Goal: Task Accomplishment & Management: Complete application form

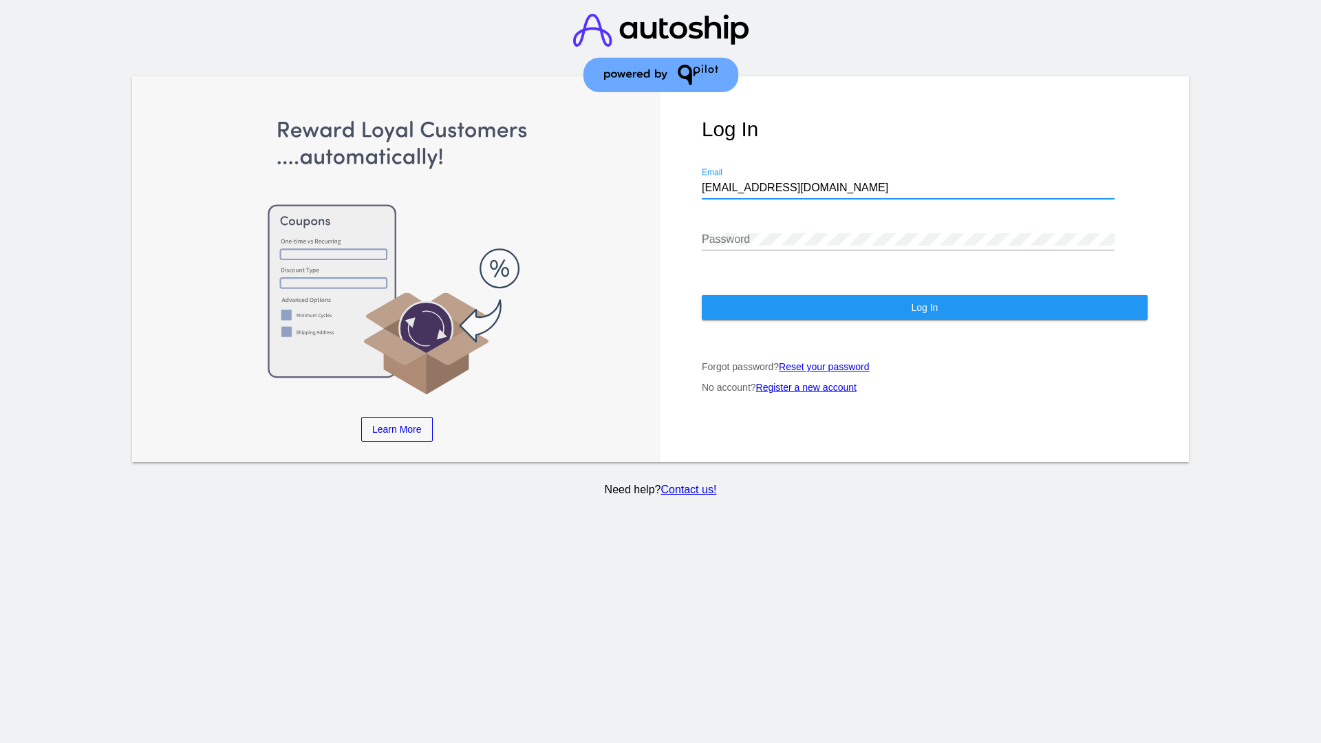
type input "[EMAIL_ADDRESS][DOMAIN_NAME]"
click at [924, 307] on span "Log In" at bounding box center [924, 307] width 27 height 11
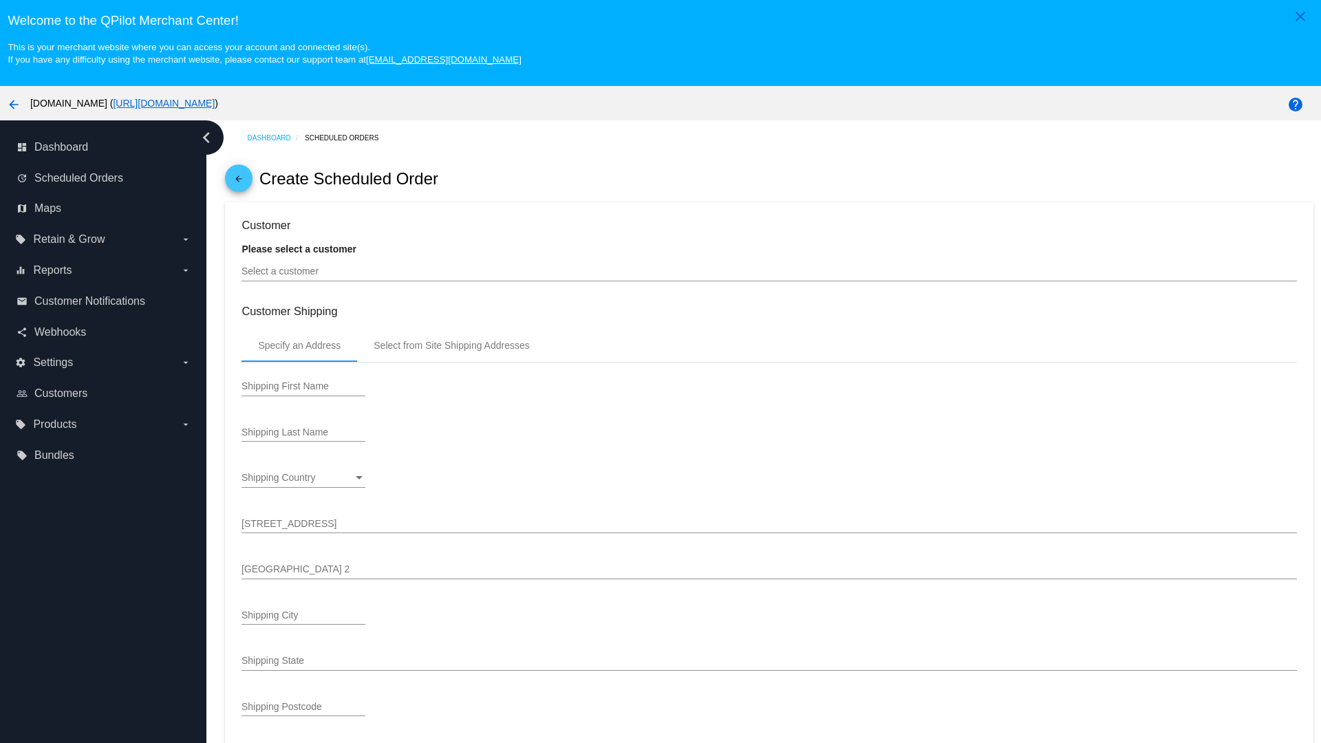
click at [769, 271] on input "Select a customer" at bounding box center [768, 271] width 1054 height 11
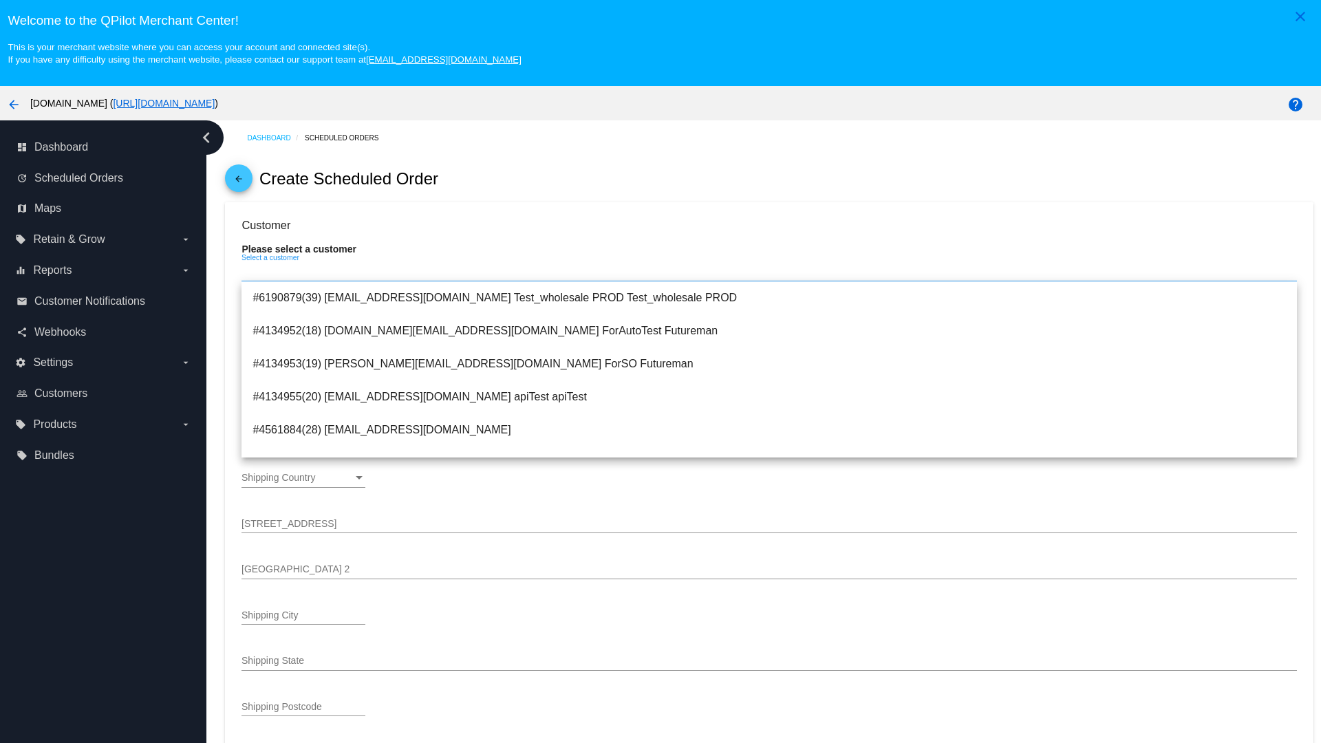
type input "ForSO"
type input "Futureman"
type input "1 Main St 1"
type input "San Jose"
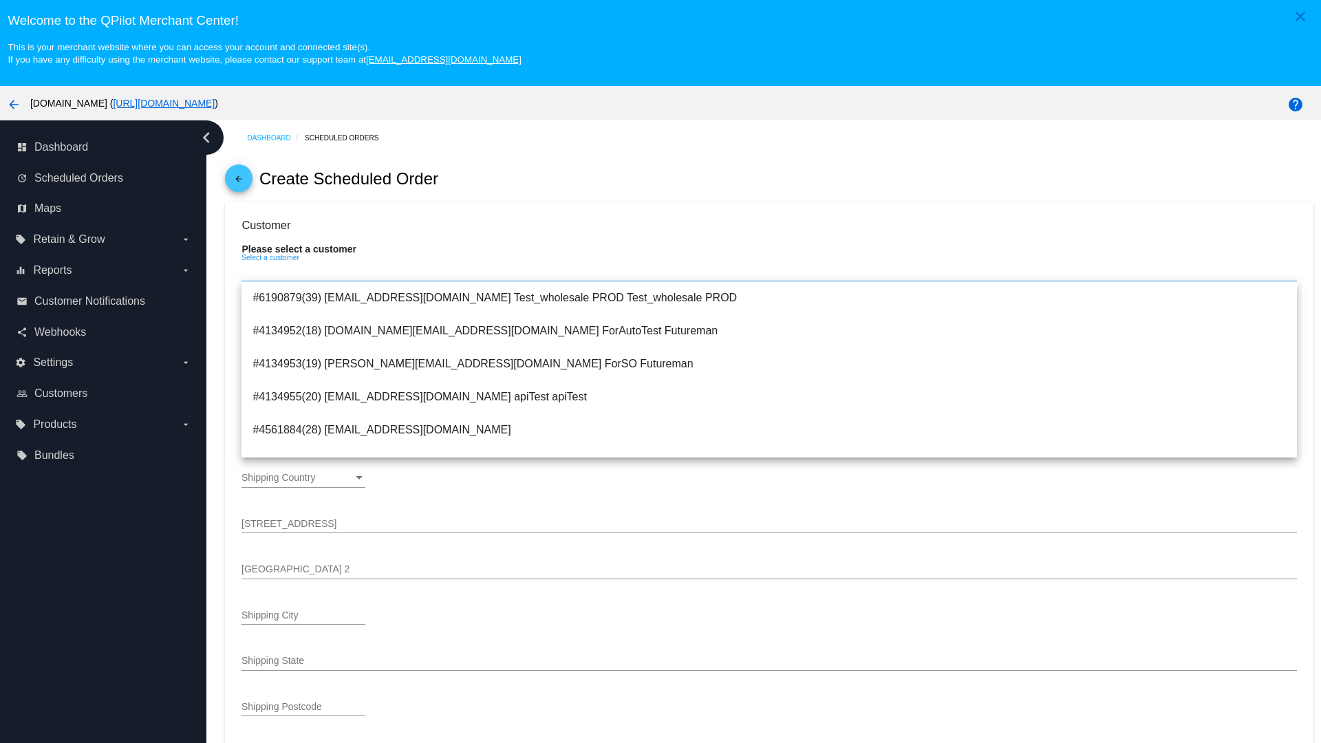
type input "95131"
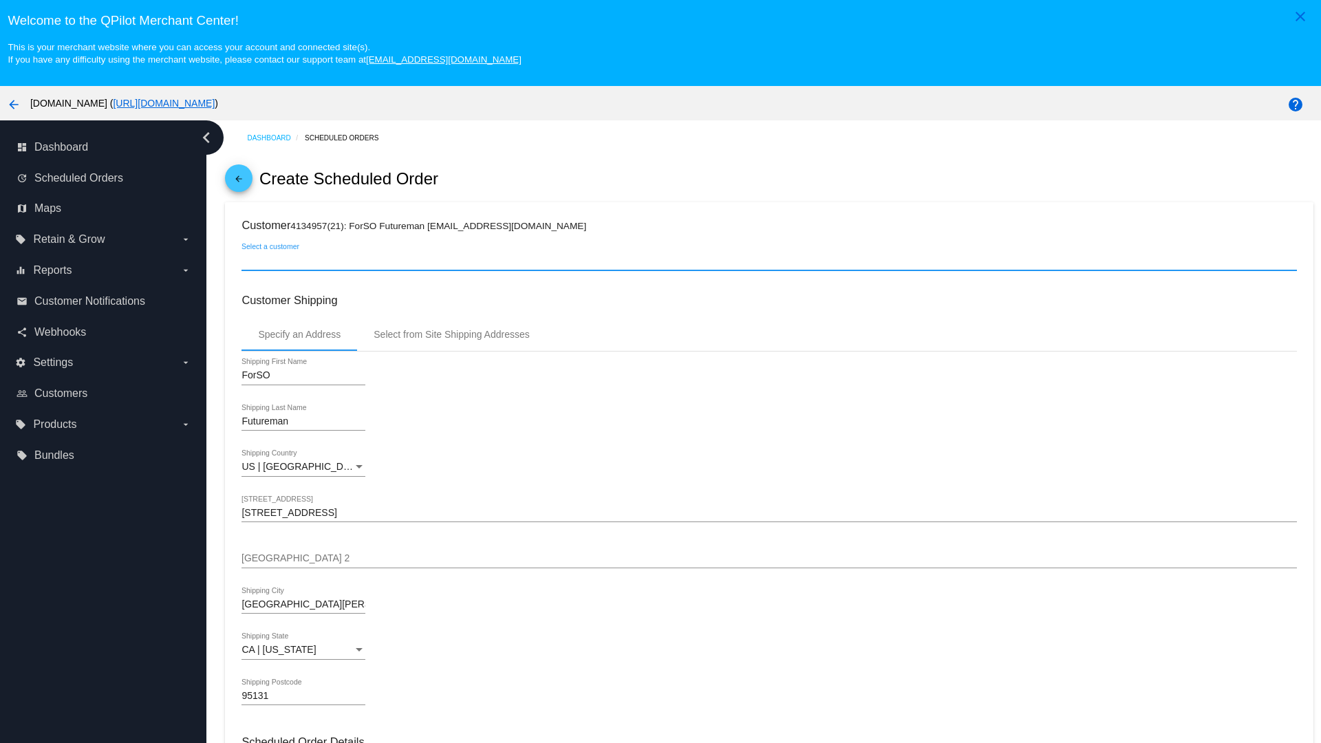
scroll to position [487, 0]
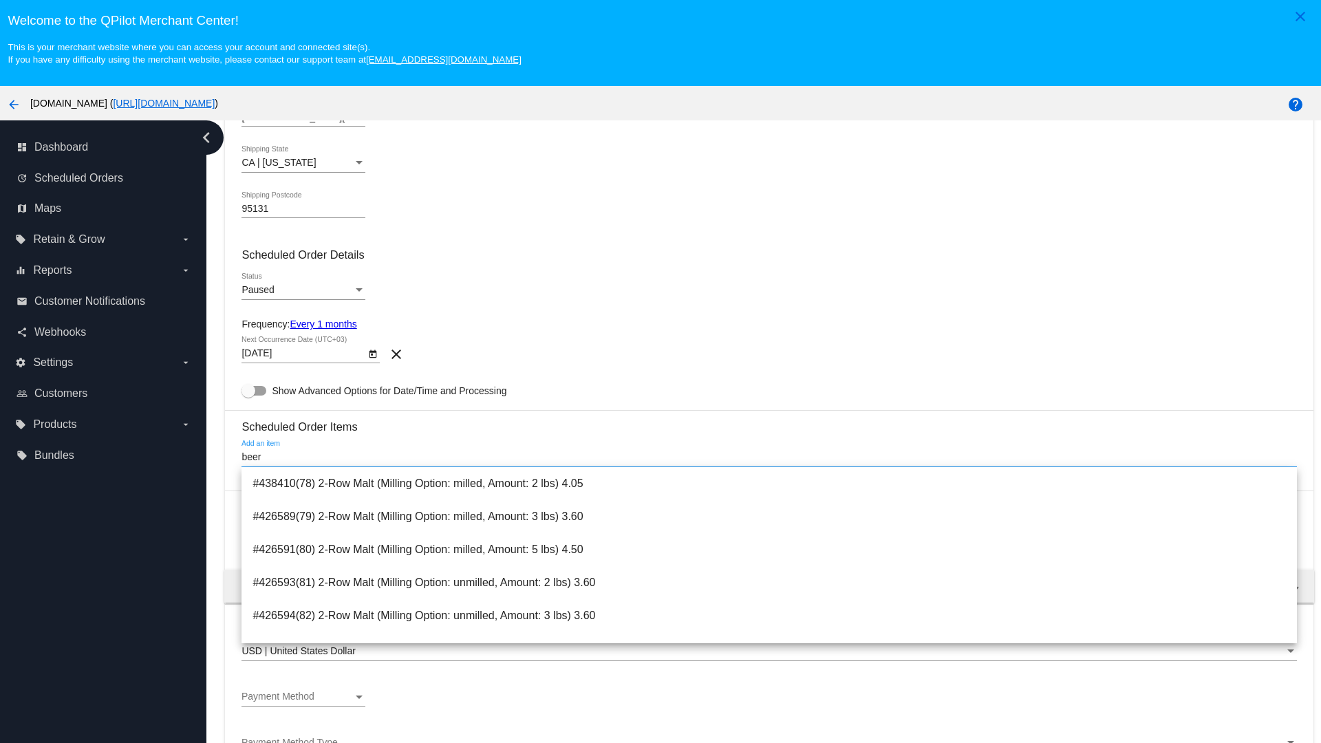
type input "beer"
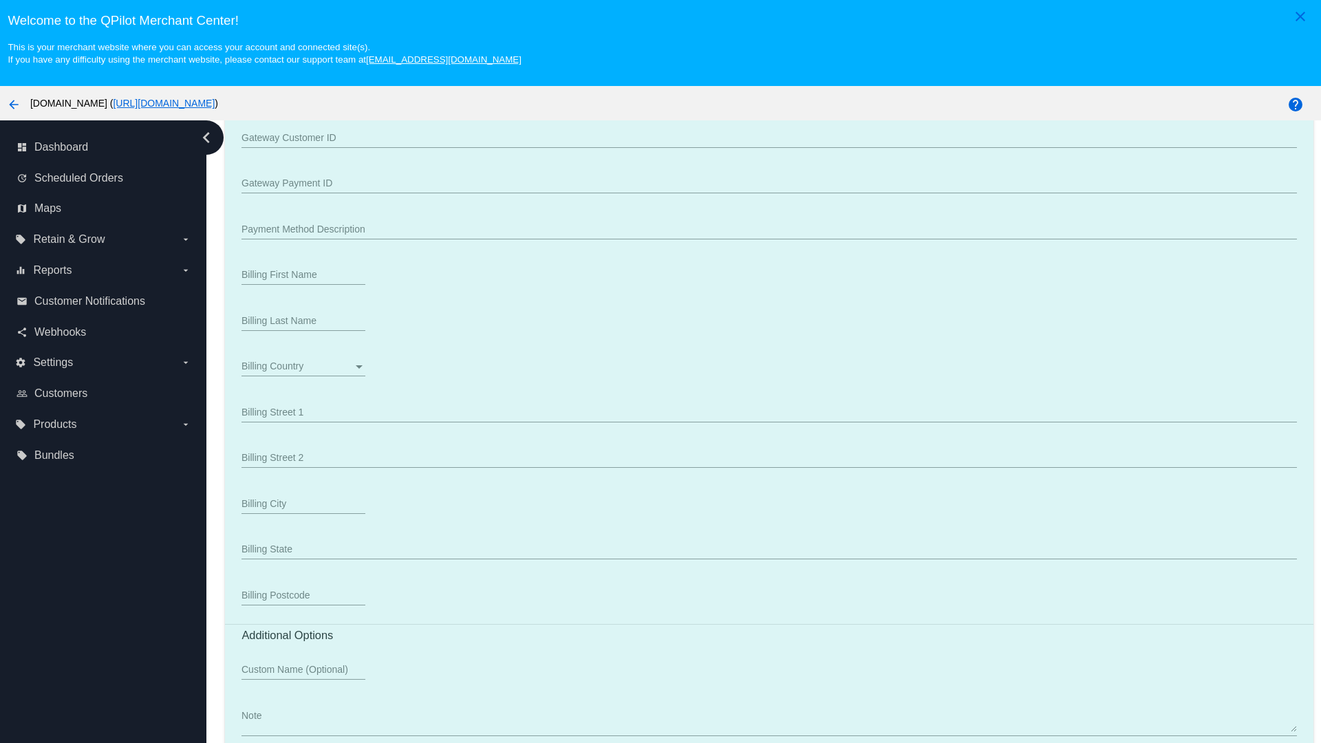
scroll to position [86, 0]
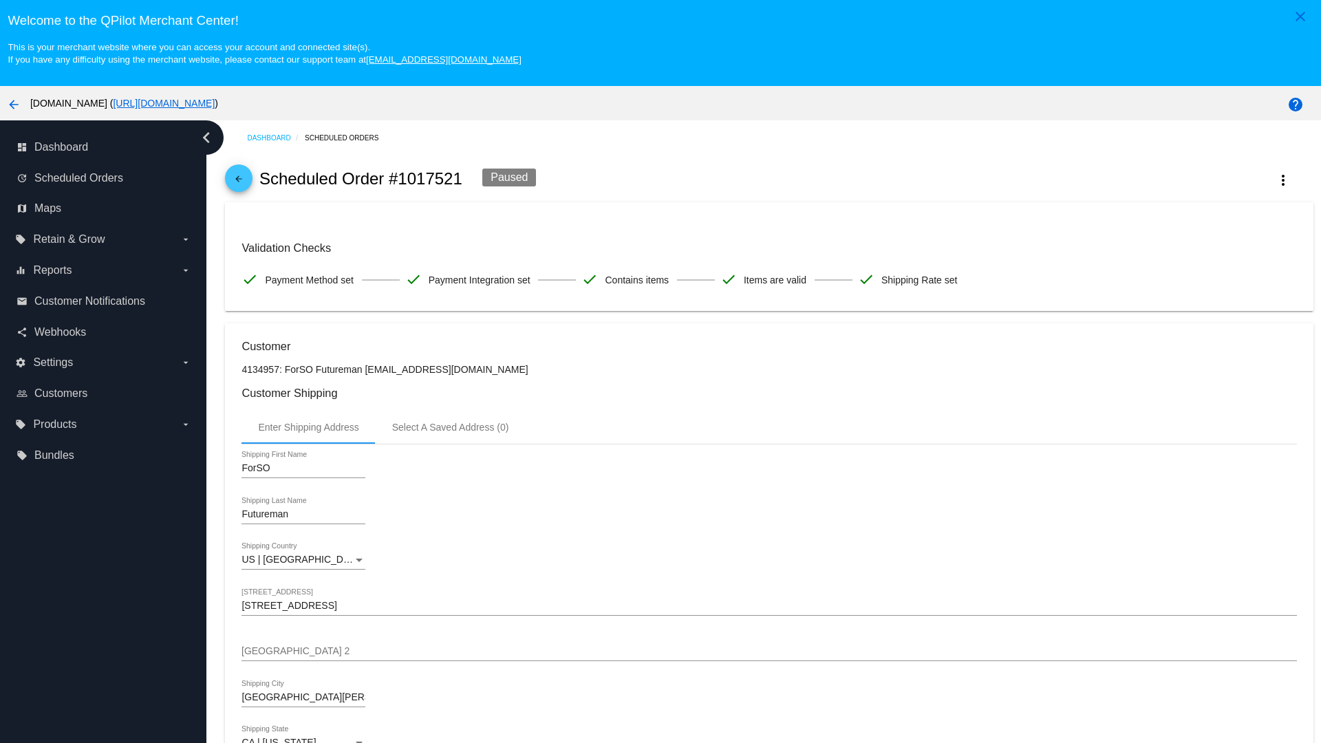
checkbox input "true"
